Goal: Check status: Check status

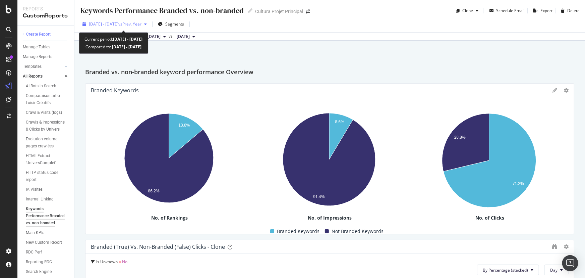
click at [141, 23] on span "vs Prev. Year" at bounding box center [129, 24] width 23 height 6
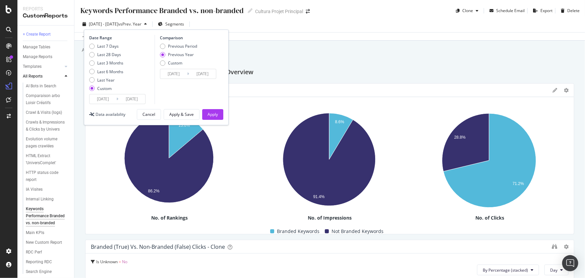
click at [112, 43] on div "Date Range Last 7 Days Last 28 Days Last 3 Months Last 6 Months Last Year Custo…" at bounding box center [121, 69] width 64 height 69
click at [113, 45] on div "Last 7 Days" at bounding box center [107, 46] width 21 height 6
type input "[DATE]"
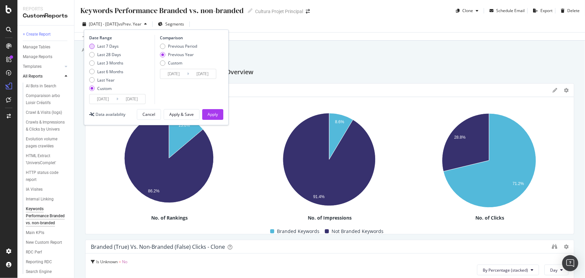
type input "[DATE]"
click at [215, 112] on div "Apply" at bounding box center [213, 114] width 10 height 6
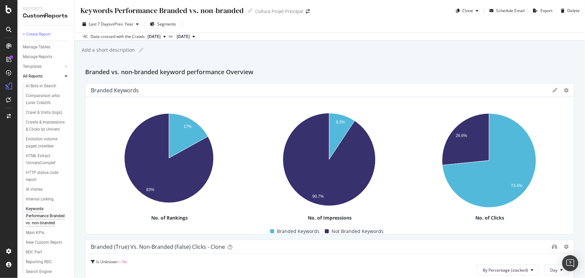
click at [483, 55] on div "Keywords Performance Branded vs. non-branded Keywords Performance Branded vs. n…" at bounding box center [329, 139] width 511 height 278
